Goal: Task Accomplishment & Management: Manage account settings

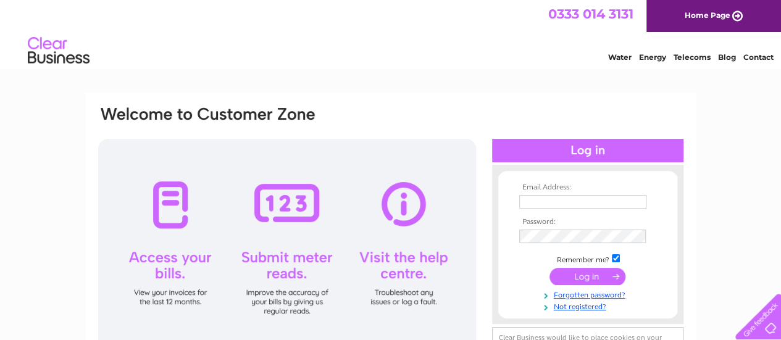
click at [530, 201] on input "text" at bounding box center [582, 202] width 127 height 14
type input "info@rosemount-hotel.co.uk"
click at [581, 280] on input "submit" at bounding box center [588, 276] width 76 height 17
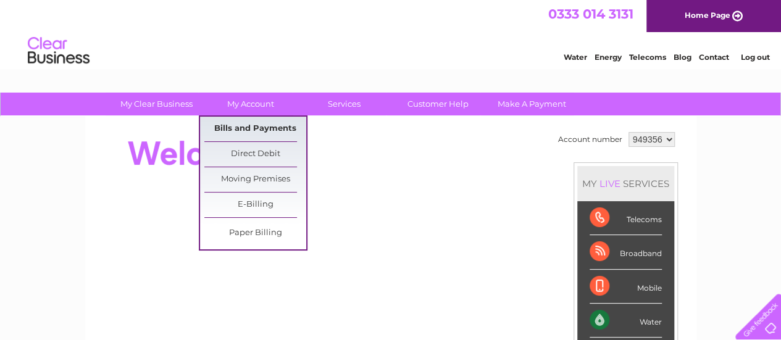
click at [258, 123] on link "Bills and Payments" at bounding box center [255, 129] width 102 height 25
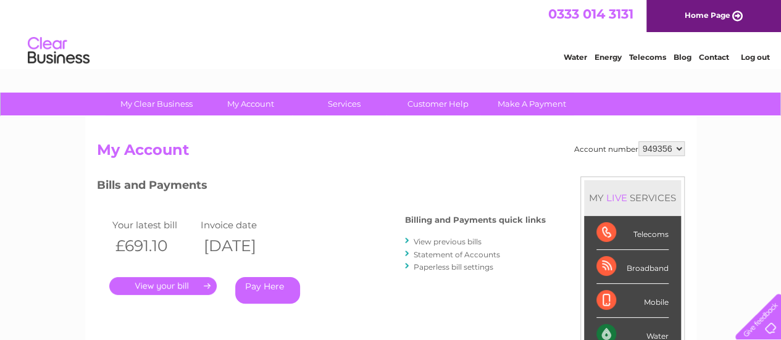
click at [170, 285] on link "." at bounding box center [162, 286] width 107 height 18
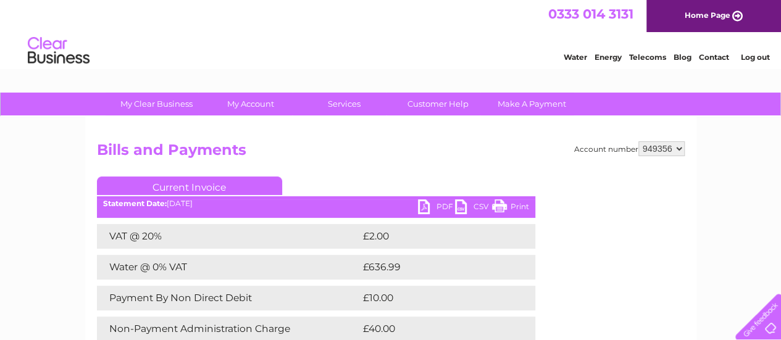
click at [435, 207] on link "PDF" at bounding box center [436, 208] width 37 height 18
click at [422, 206] on link "PDF" at bounding box center [436, 208] width 37 height 18
